Goal: Task Accomplishment & Management: Complete application form

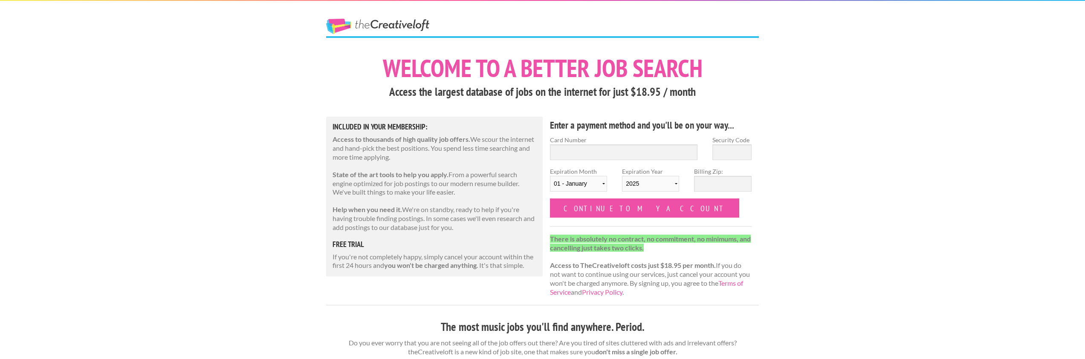
scroll to position [4, 0]
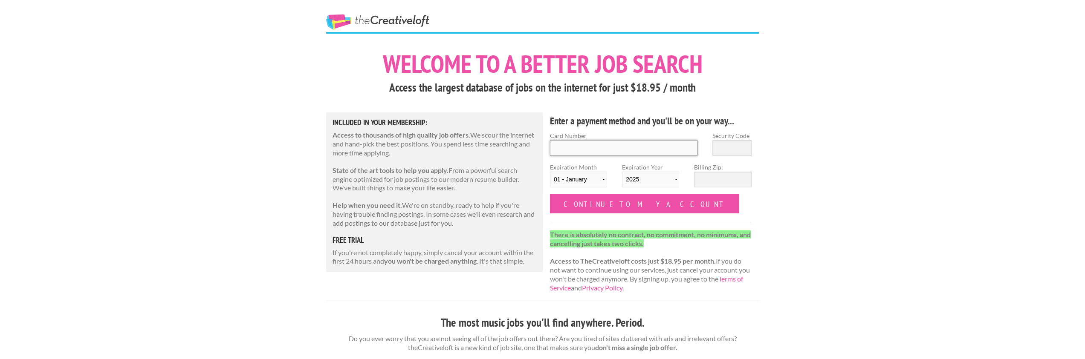
click at [607, 144] on input "Card Number" at bounding box center [624, 148] width 148 height 16
type input "4744730127237878"
type input "710"
select select "08"
select select "2028"
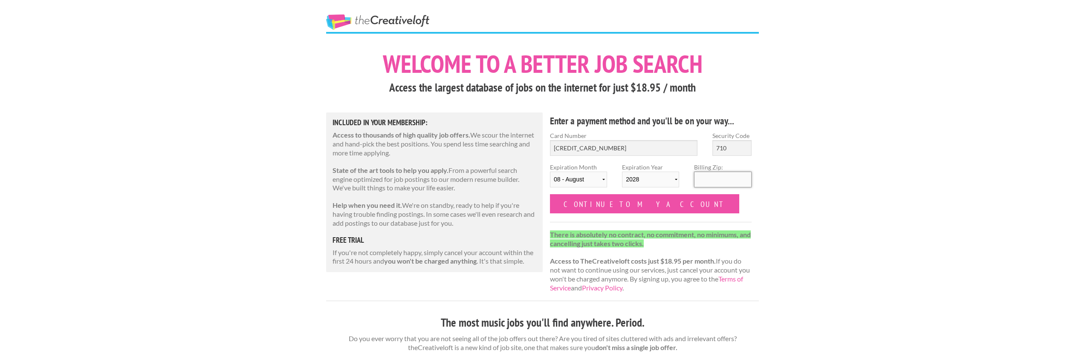
click at [705, 181] on input "Billing Zip:" at bounding box center [722, 180] width 57 height 16
type input "37217"
click at [642, 209] on input "Continue to my account" at bounding box center [644, 203] width 189 height 19
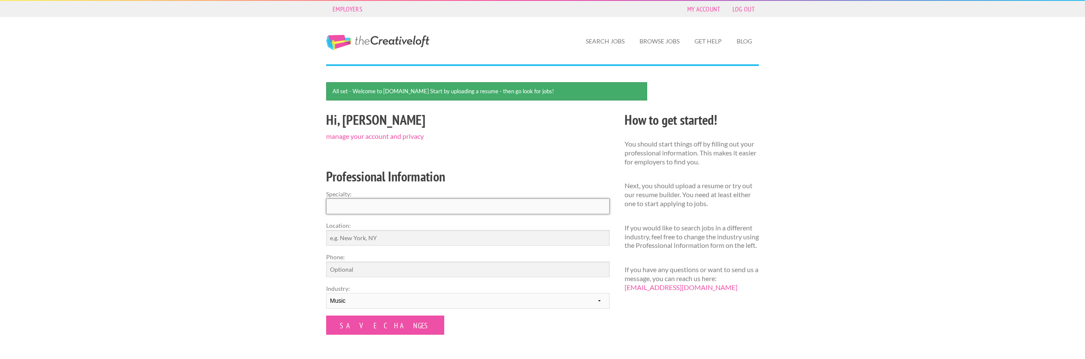
click at [435, 200] on input "Specialty:" at bounding box center [468, 207] width 284 height 16
type input "Guitarist"
click at [423, 272] on input "Phone:" at bounding box center [468, 270] width 284 height 16
type input "9195930275"
click at [406, 235] on input "Location:" at bounding box center [468, 238] width 284 height 16
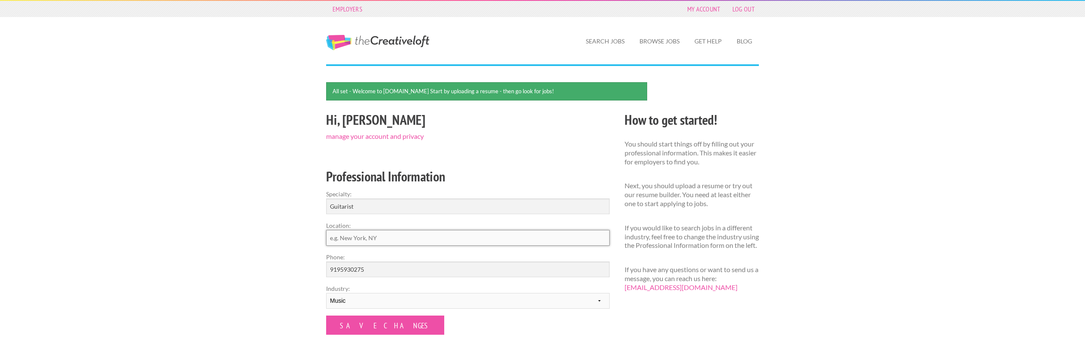
type input "N"
type input "Brooklyn [GEOGRAPHIC_DATA]"
click at [375, 321] on input "Save Changes" at bounding box center [385, 325] width 118 height 19
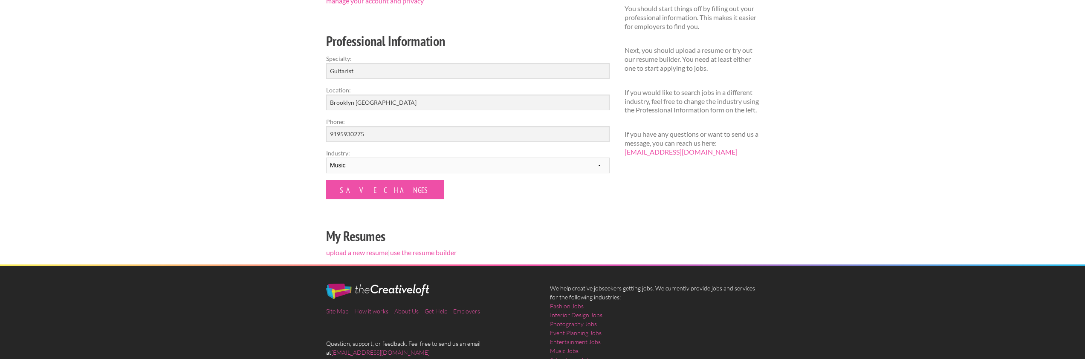
scroll to position [118, 0]
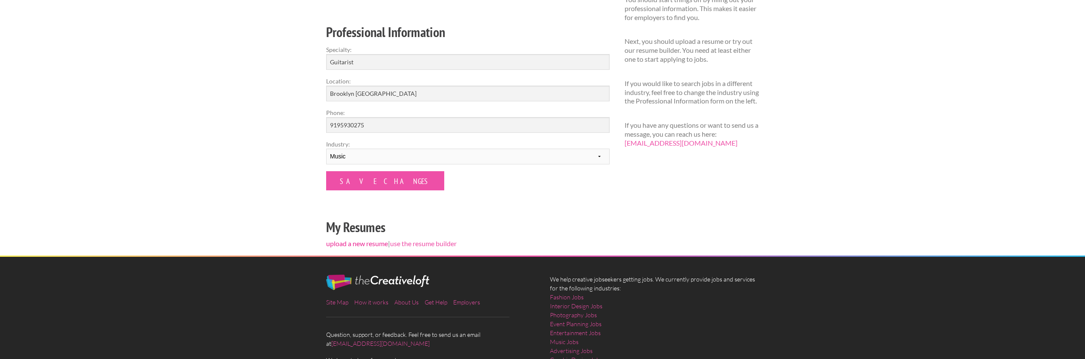
click at [363, 245] on link "upload a new resume" at bounding box center [357, 244] width 62 height 8
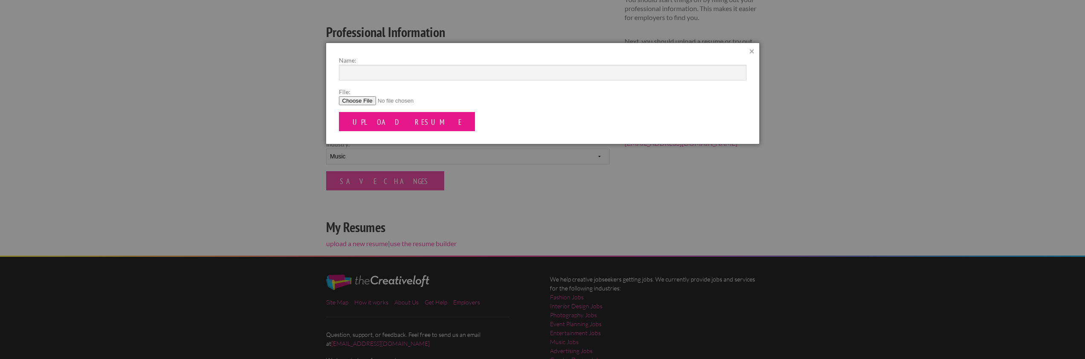
click at [364, 120] on input "Upload Resume" at bounding box center [407, 121] width 136 height 19
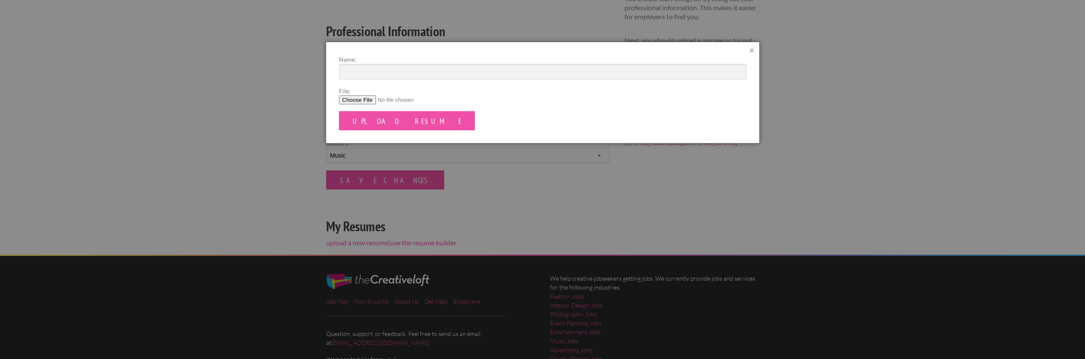
click at [368, 101] on input "File:" at bounding box center [543, 100] width 408 height 9
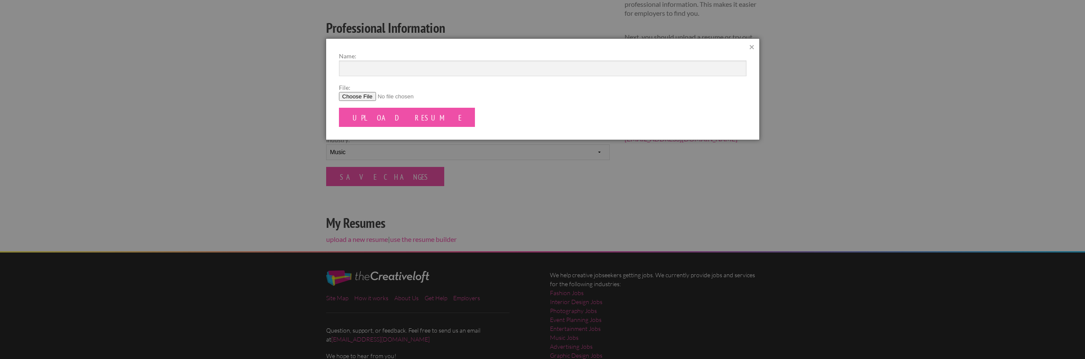
scroll to position [123, 0]
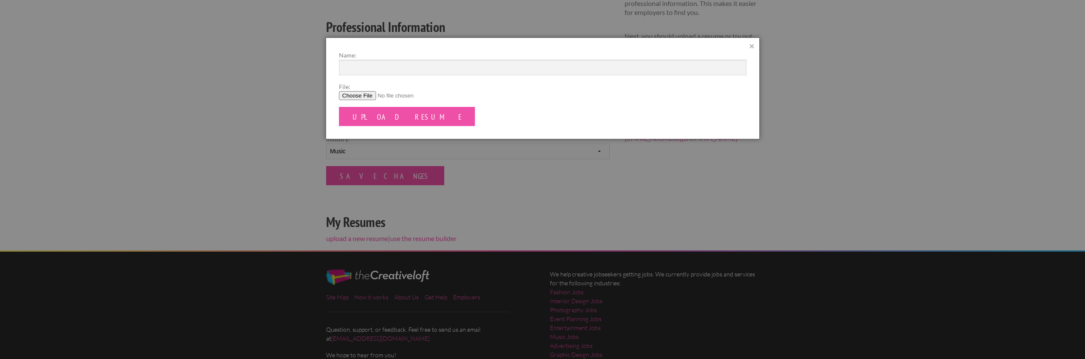
type input "C:\fakepath\Resume 2025.pdf"
click at [352, 59] on label "Name:" at bounding box center [543, 55] width 408 height 9
click at [352, 60] on input "Name:" at bounding box center [543, 68] width 408 height 16
type input "[PERSON_NAME]"
click at [370, 115] on input "Upload Resume" at bounding box center [407, 116] width 136 height 19
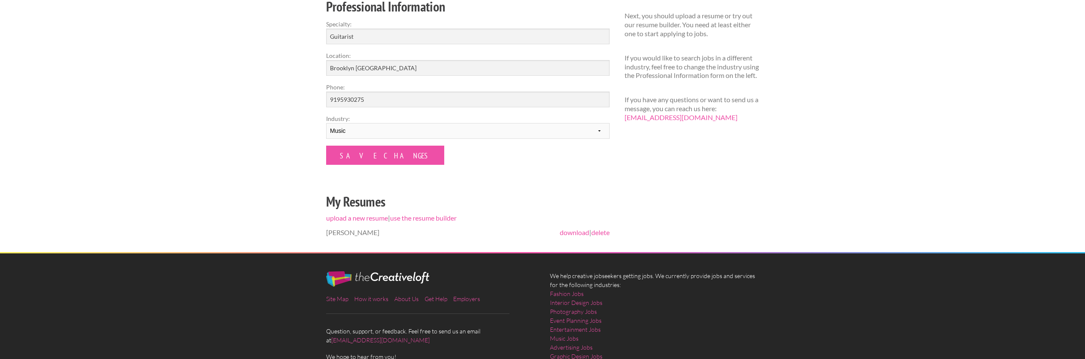
scroll to position [171, 0]
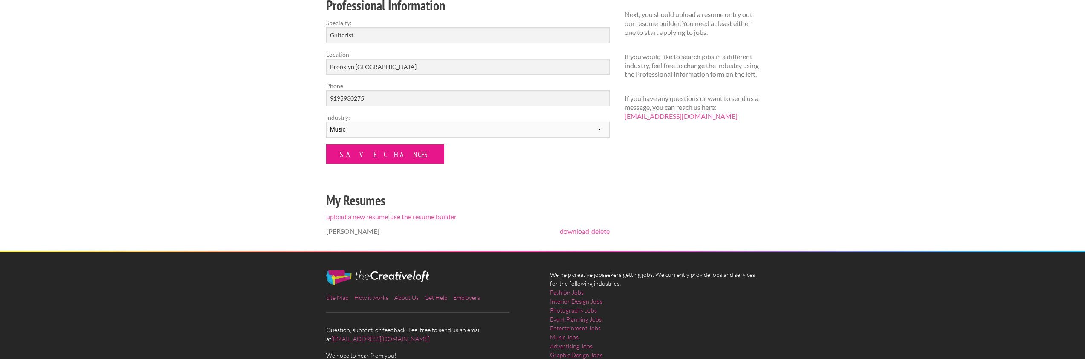
click at [372, 155] on input "Save Changes" at bounding box center [385, 154] width 118 height 19
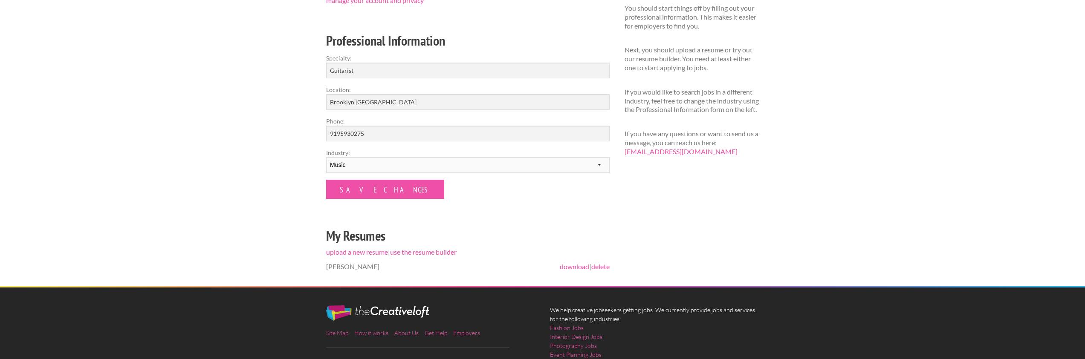
scroll to position [116, 0]
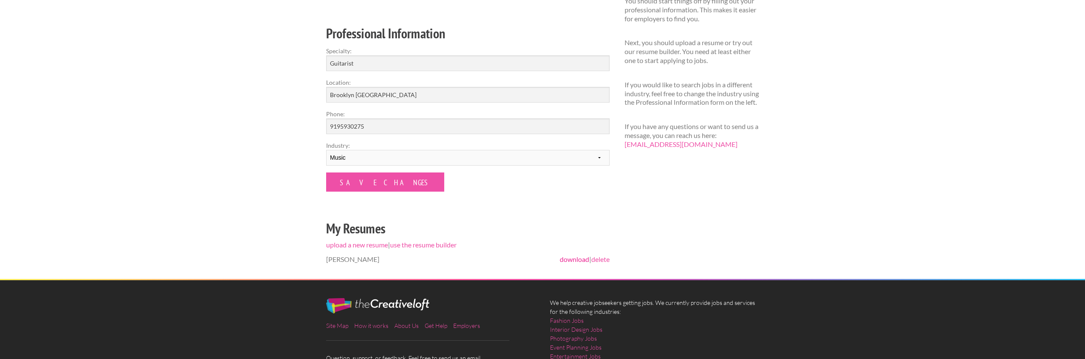
click at [578, 258] on link "download" at bounding box center [574, 259] width 29 height 8
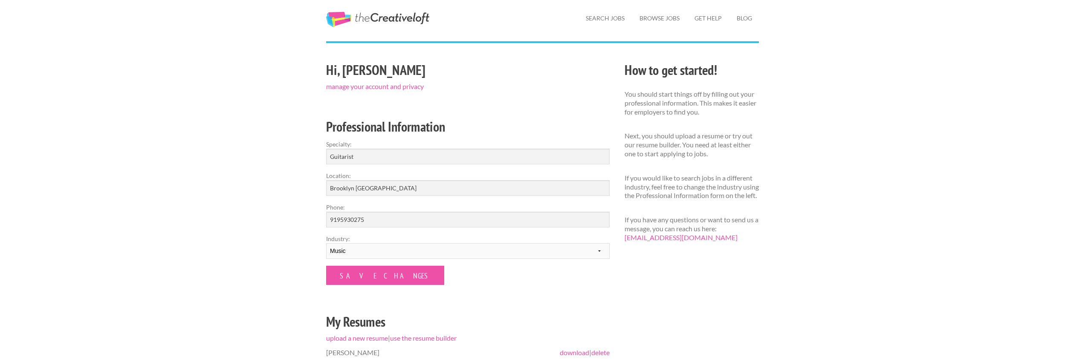
scroll to position [25, 0]
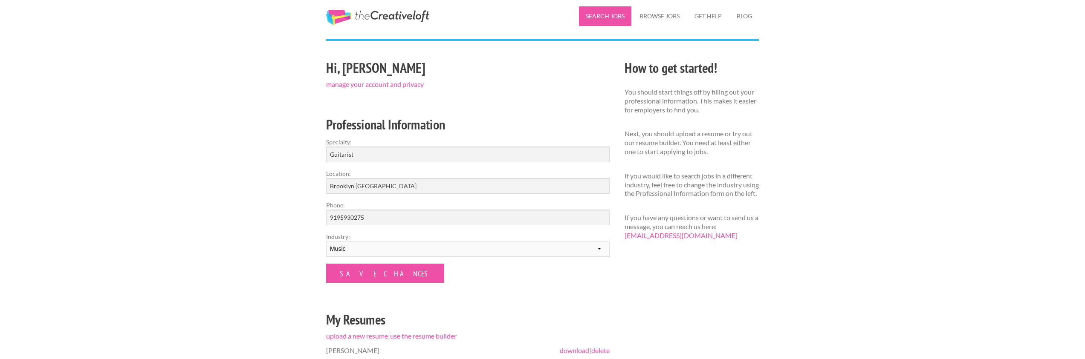
click at [601, 17] on link "Search Jobs" at bounding box center [605, 16] width 52 height 20
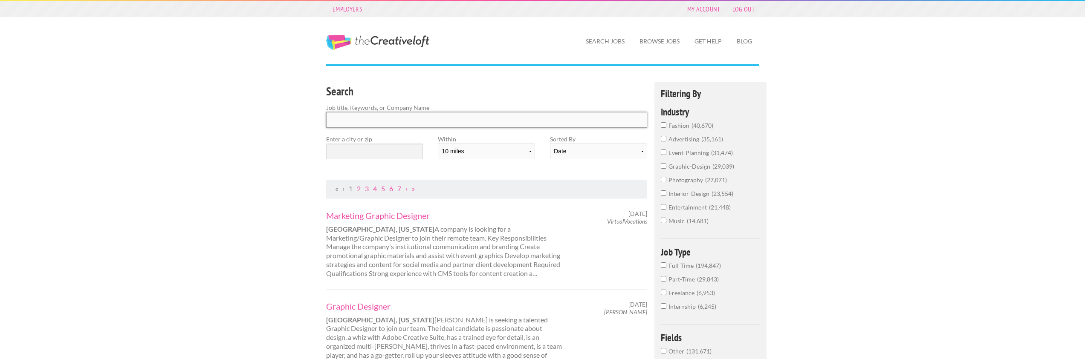
click at [381, 116] on input "Search" at bounding box center [486, 120] width 321 height 16
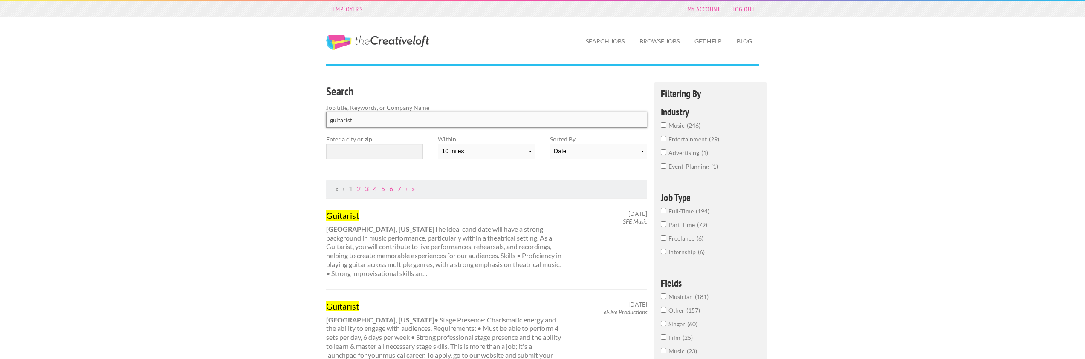
type input "guitarist"
click at [370, 154] on input "text" at bounding box center [374, 152] width 97 height 16
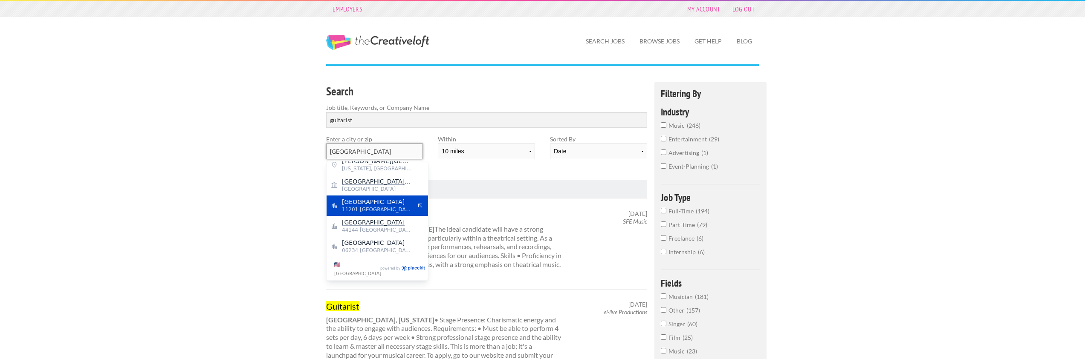
scroll to position [6, 0]
click at [399, 208] on span "11201 [GEOGRAPHIC_DATA]" at bounding box center [377, 210] width 70 height 8
type input "[GEOGRAPHIC_DATA]"
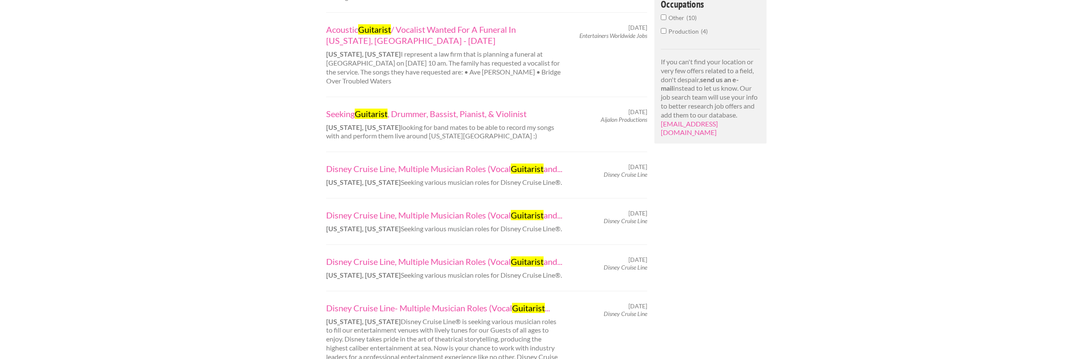
scroll to position [0, 0]
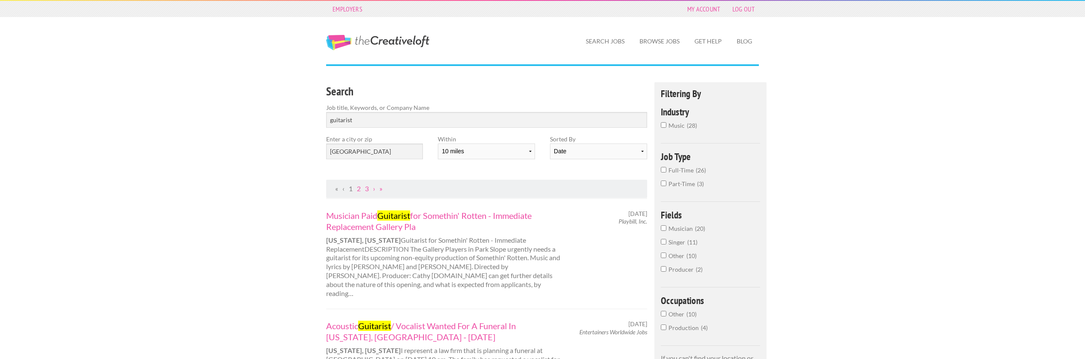
click at [664, 171] on input "Full-Time 26" at bounding box center [664, 170] width 6 height 6
click at [665, 181] on input "Full-Time 26" at bounding box center [664, 183] width 6 height 6
drag, startPoint x: 368, startPoint y: 116, endPoint x: 352, endPoint y: 119, distance: 16.5
click at [352, 119] on input "guitarist" at bounding box center [486, 120] width 321 height 16
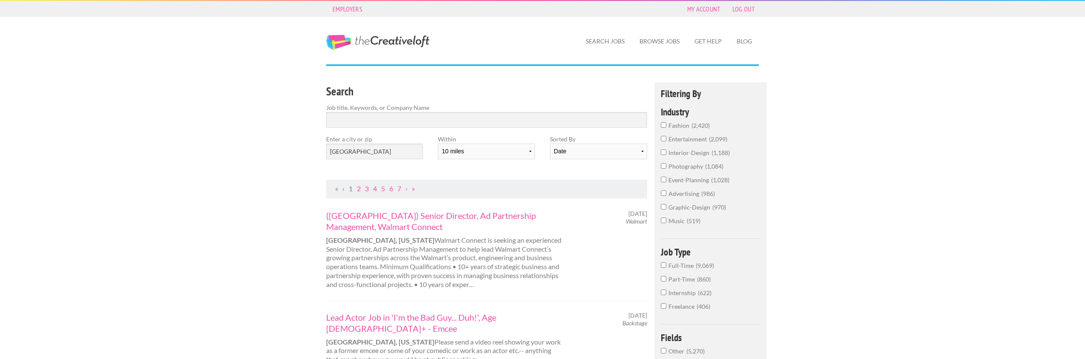
click at [662, 221] on input "music 519" at bounding box center [664, 221] width 6 height 6
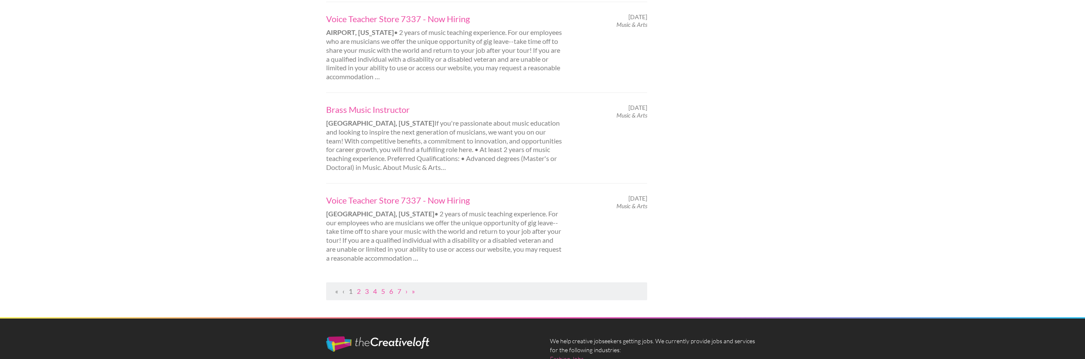
scroll to position [832, 0]
click at [360, 293] on link "2" at bounding box center [359, 291] width 4 height 8
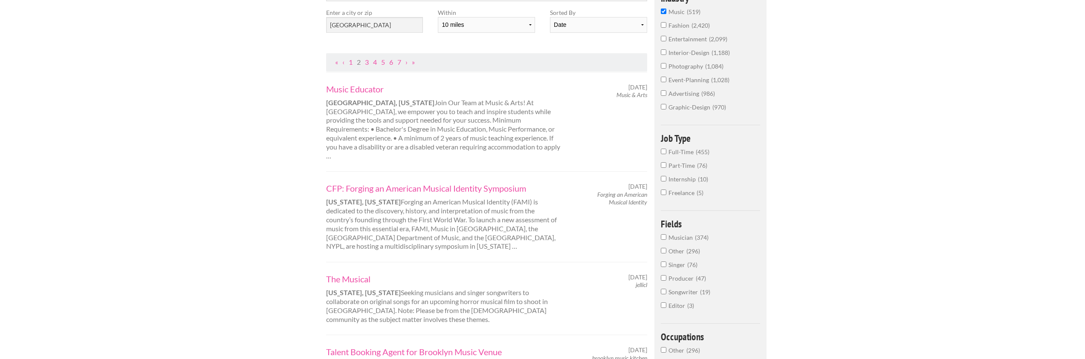
scroll to position [141, 0]
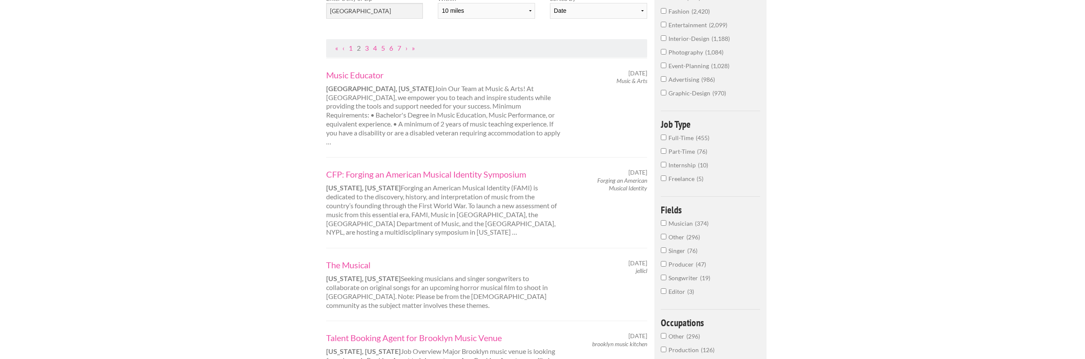
click at [664, 224] on input "Musician 374" at bounding box center [664, 223] width 6 height 6
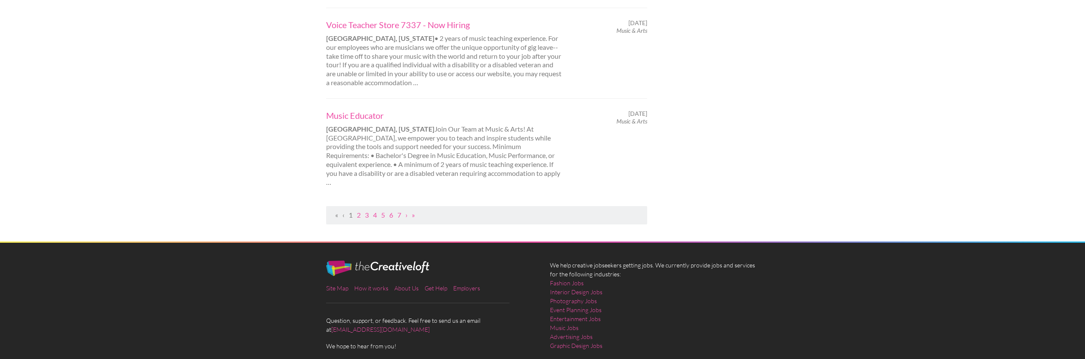
scroll to position [924, 0]
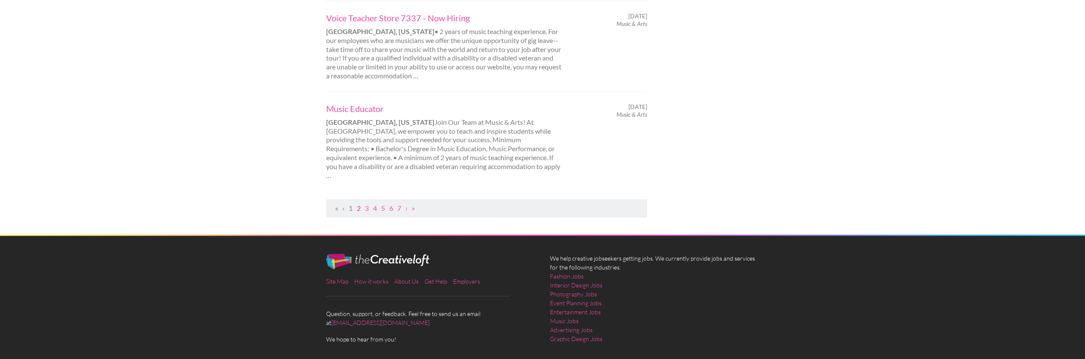
click at [359, 204] on link "2" at bounding box center [359, 208] width 4 height 8
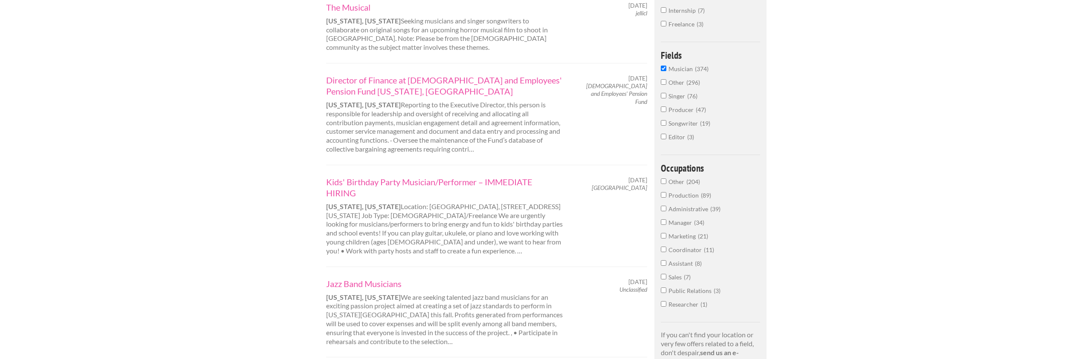
scroll to position [209, 0]
click at [662, 196] on input "Production 89" at bounding box center [664, 195] width 6 height 6
